Goal: Task Accomplishment & Management: Complete application form

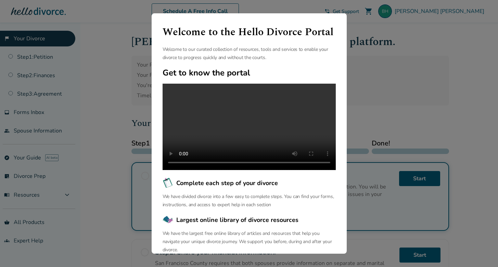
scroll to position [43, 0]
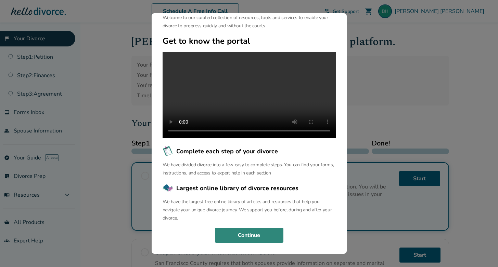
click at [236, 237] on button "Continue" at bounding box center [249, 235] width 68 height 15
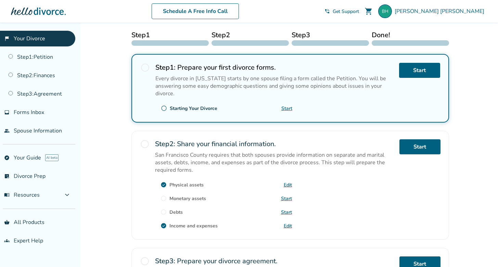
scroll to position [0, 0]
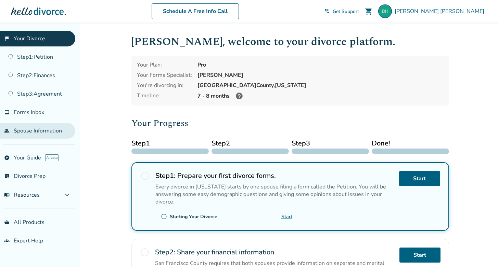
click at [48, 130] on link "people Spouse Information" at bounding box center [37, 131] width 75 height 16
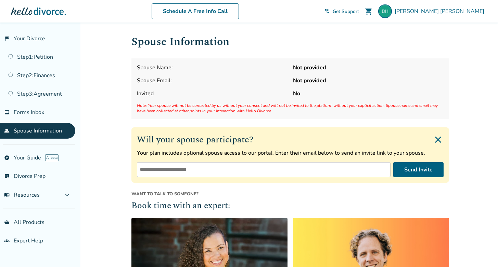
click at [195, 167] on input "email" at bounding box center [263, 169] width 253 height 15
type input "**********"
click at [414, 167] on button "Send Invite" at bounding box center [418, 169] width 50 height 15
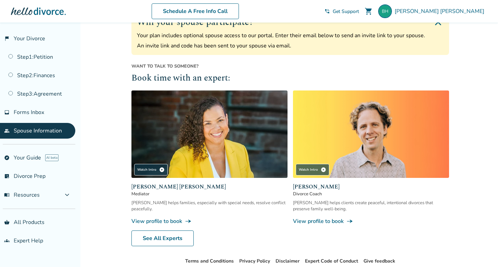
scroll to position [147, 0]
